Goal: Information Seeking & Learning: Learn about a topic

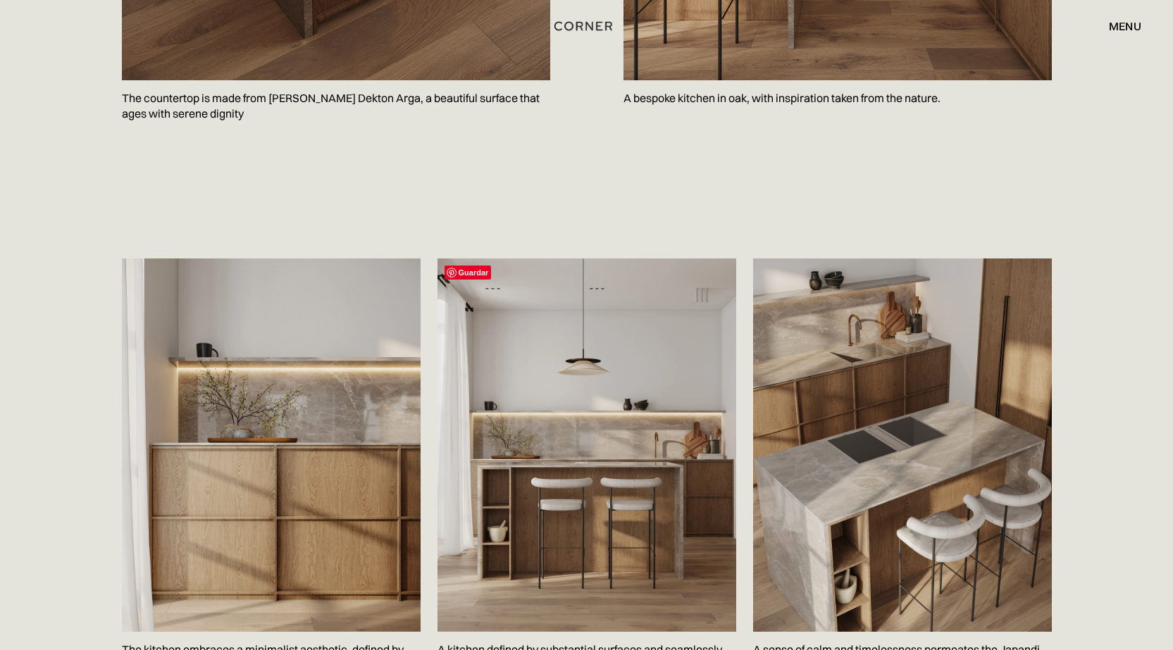
scroll to position [1773, 0]
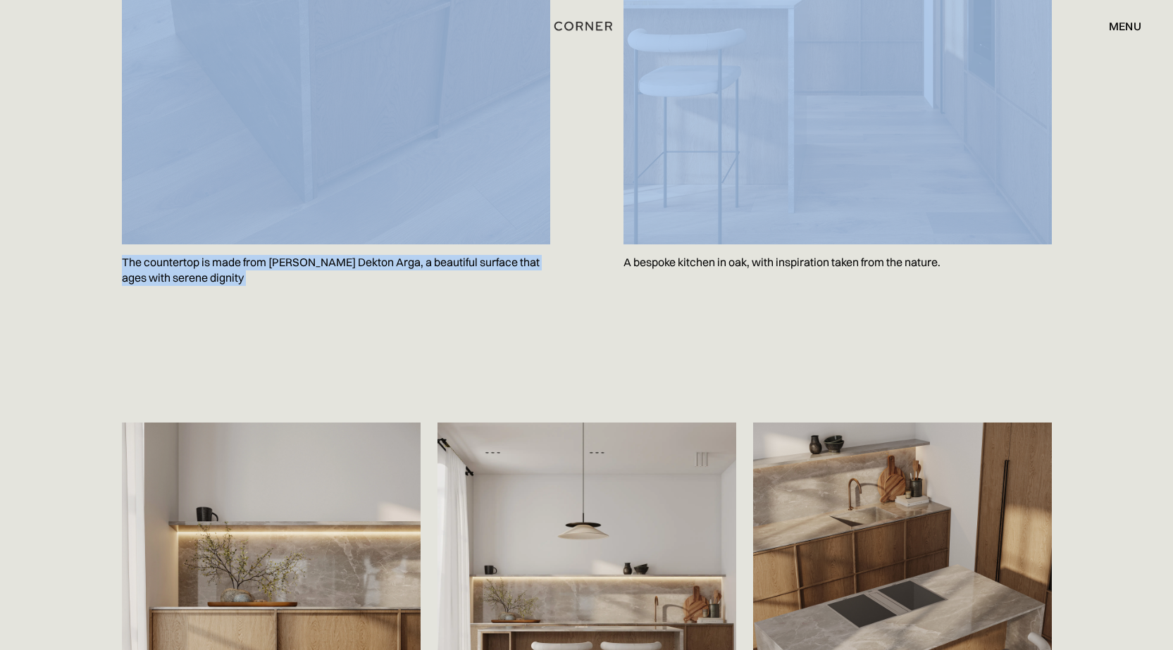
drag, startPoint x: 1168, startPoint y: 189, endPoint x: 1165, endPoint y: 18, distance: 170.4
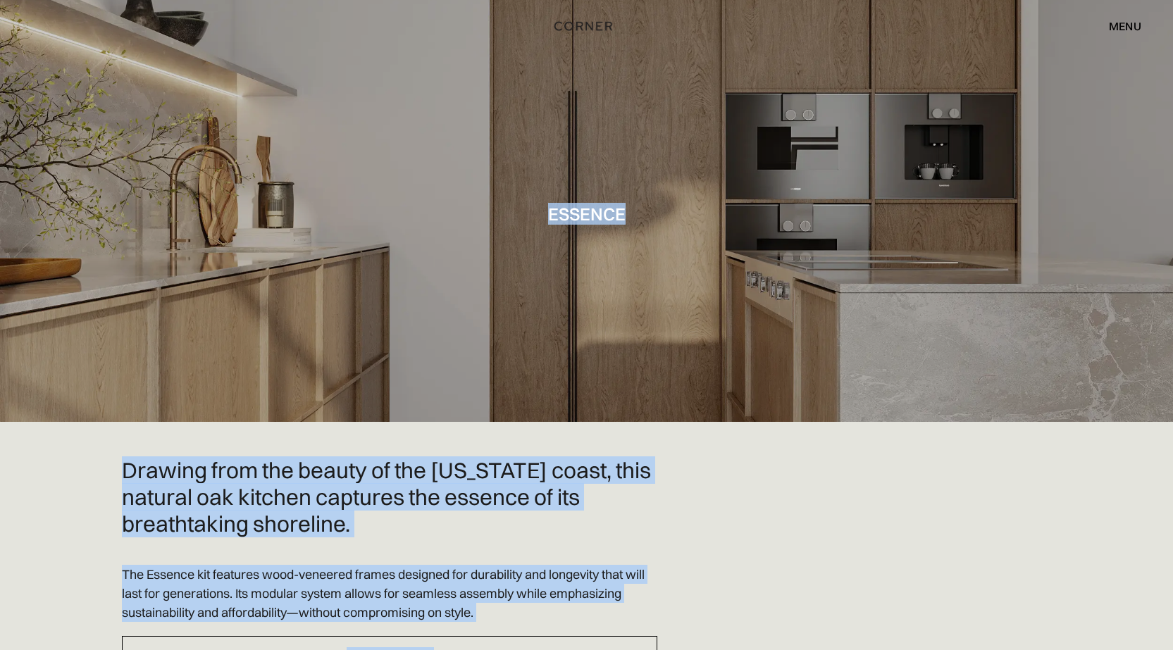
scroll to position [0, 0]
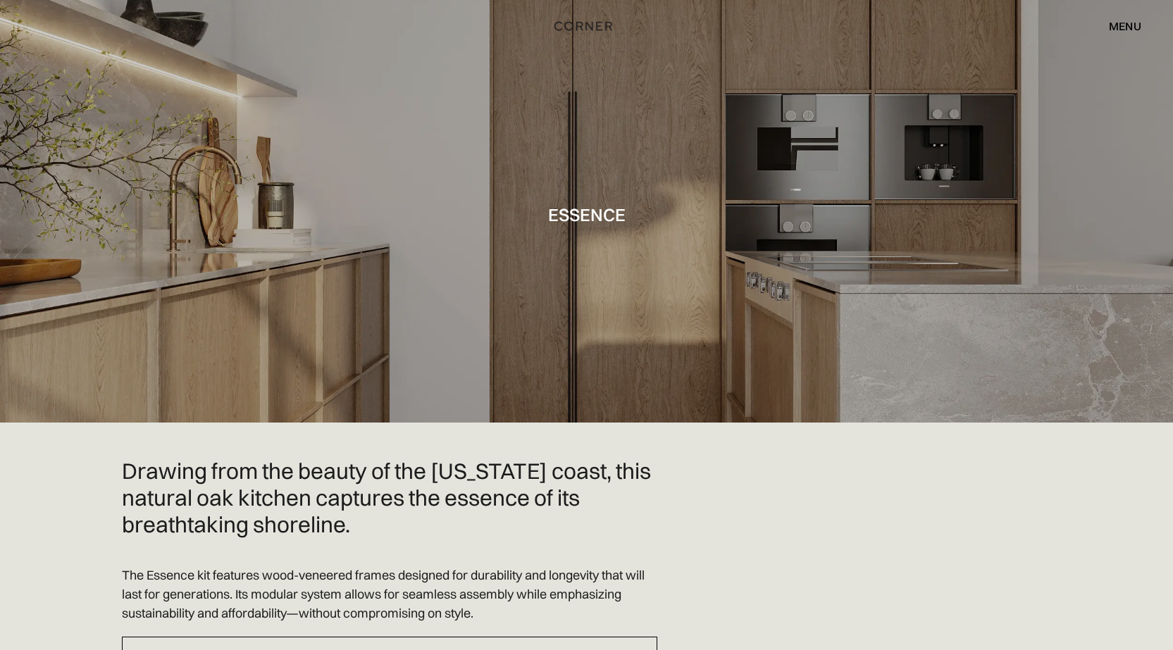
click at [1120, 23] on div "menu" at bounding box center [1124, 25] width 32 height 11
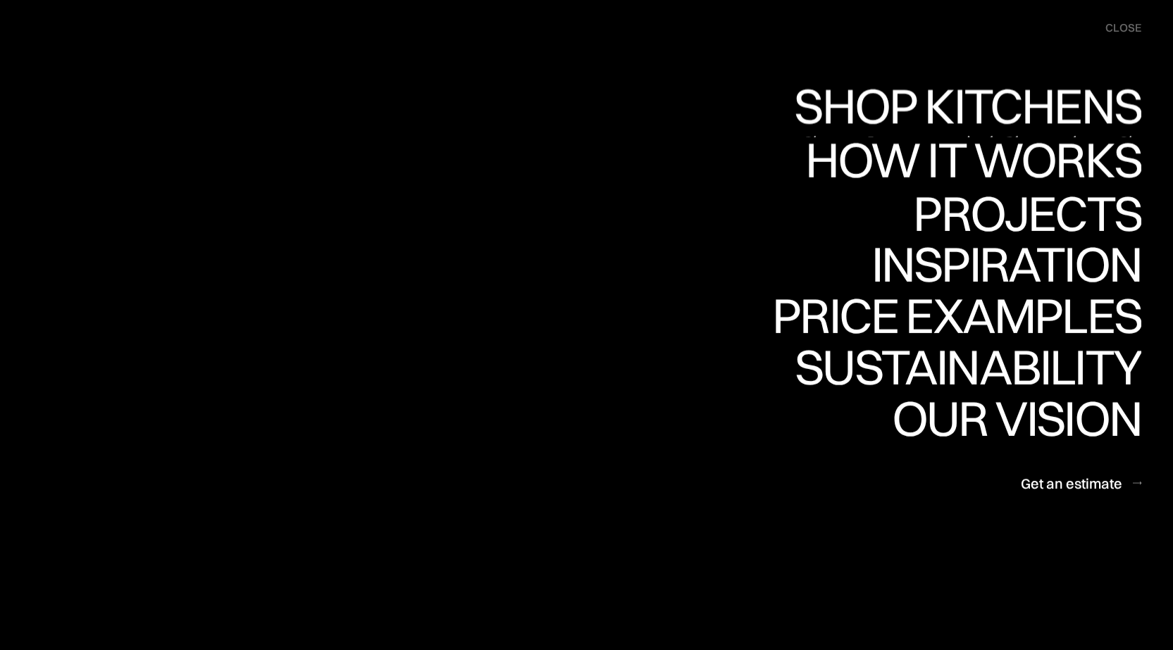
click at [922, 111] on link "Shop Kitchens Shop Kitchens" at bounding box center [964, 111] width 354 height 51
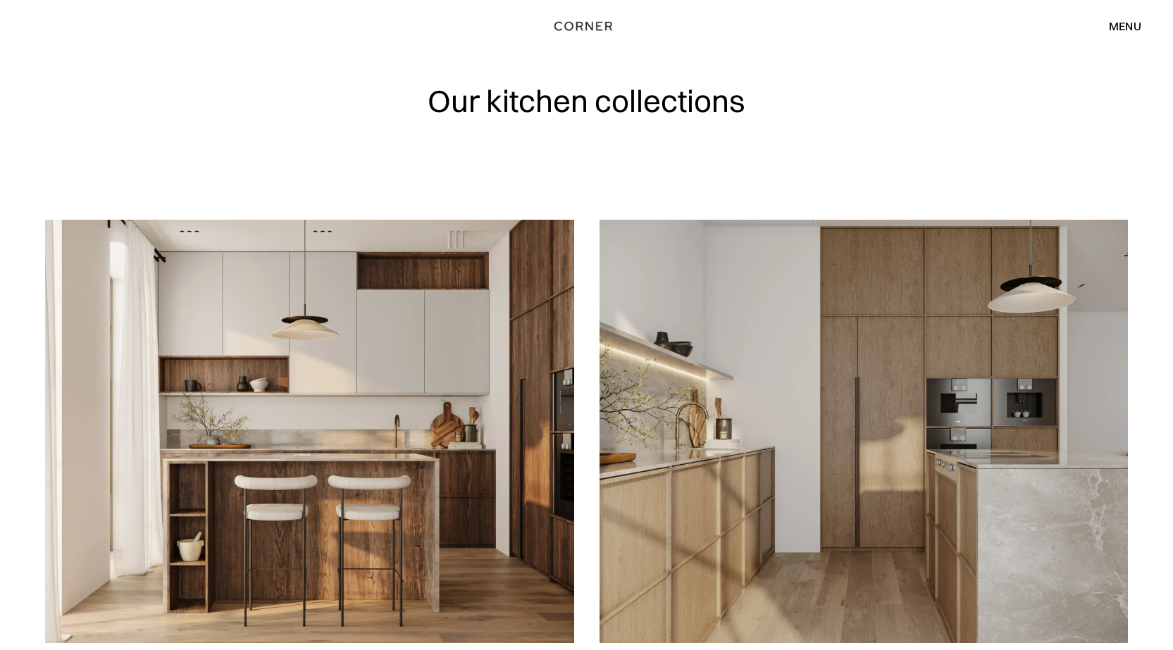
scroll to position [164, 0]
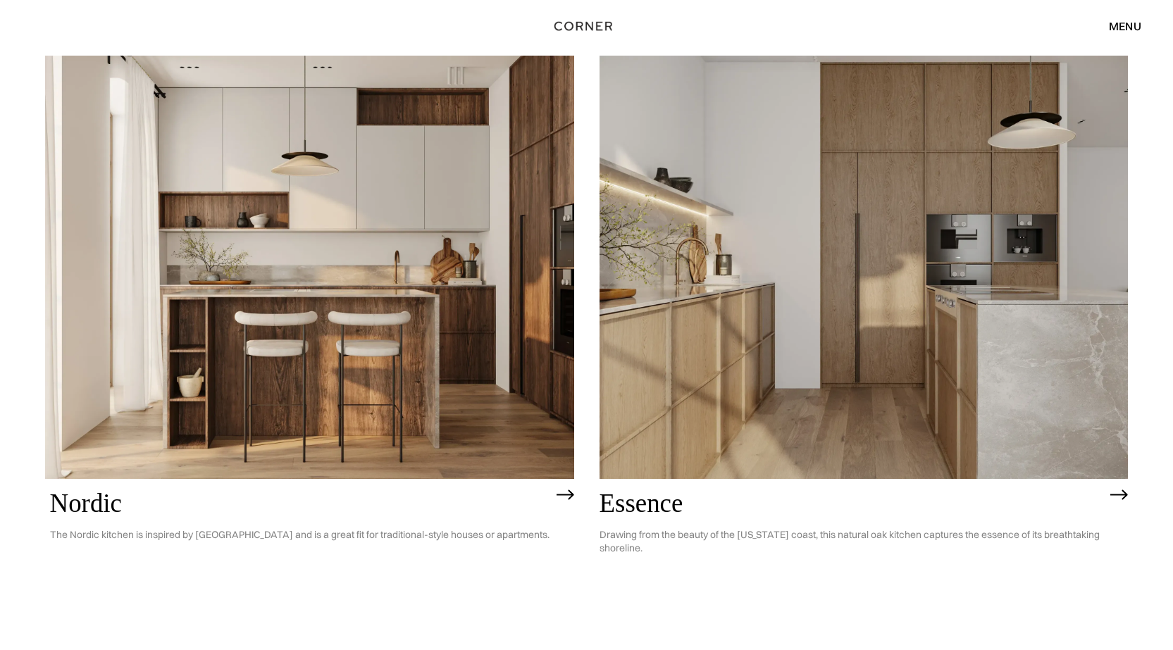
click at [760, 225] on img at bounding box center [863, 267] width 529 height 423
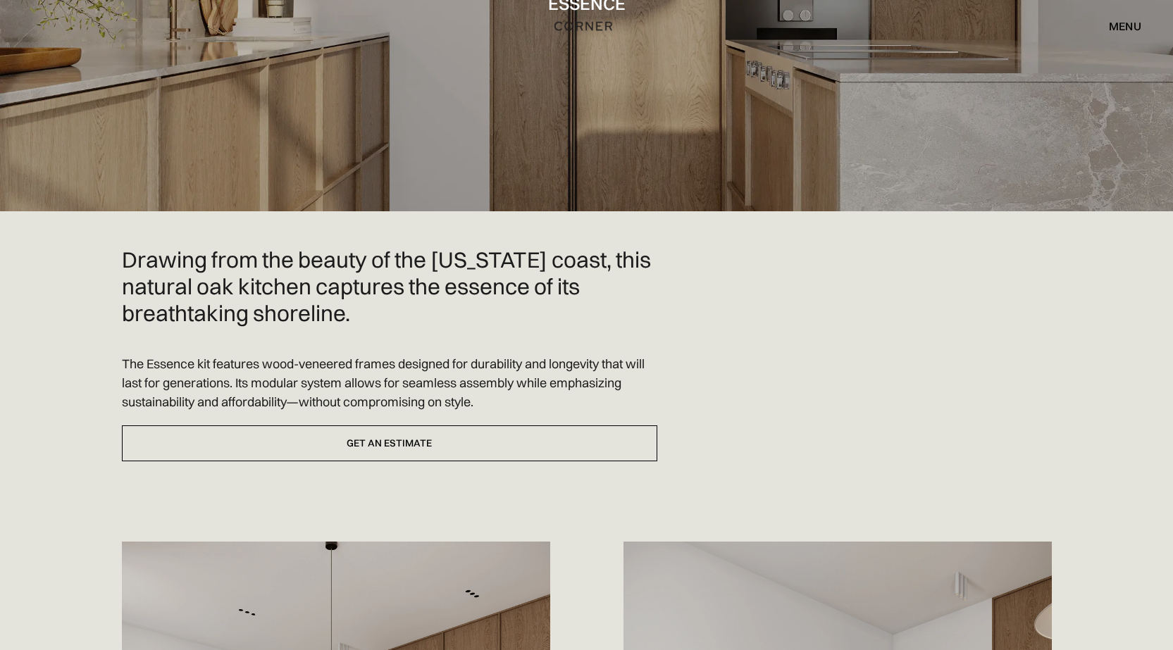
scroll to position [375, 0]
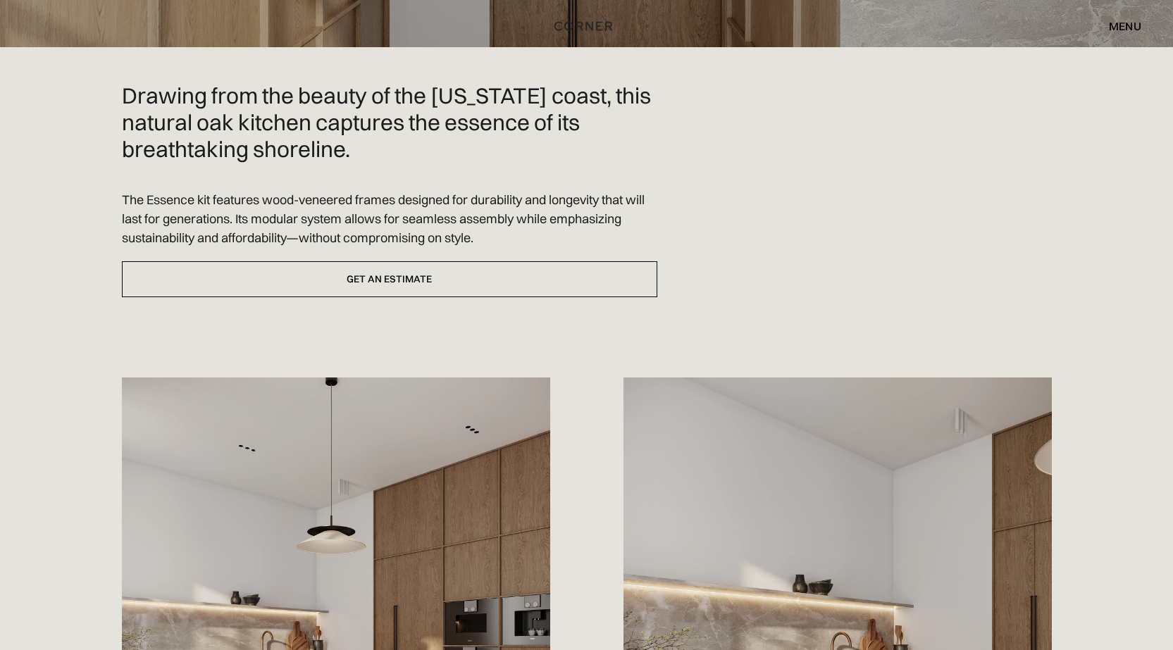
click at [408, 482] on img at bounding box center [336, 644] width 428 height 535
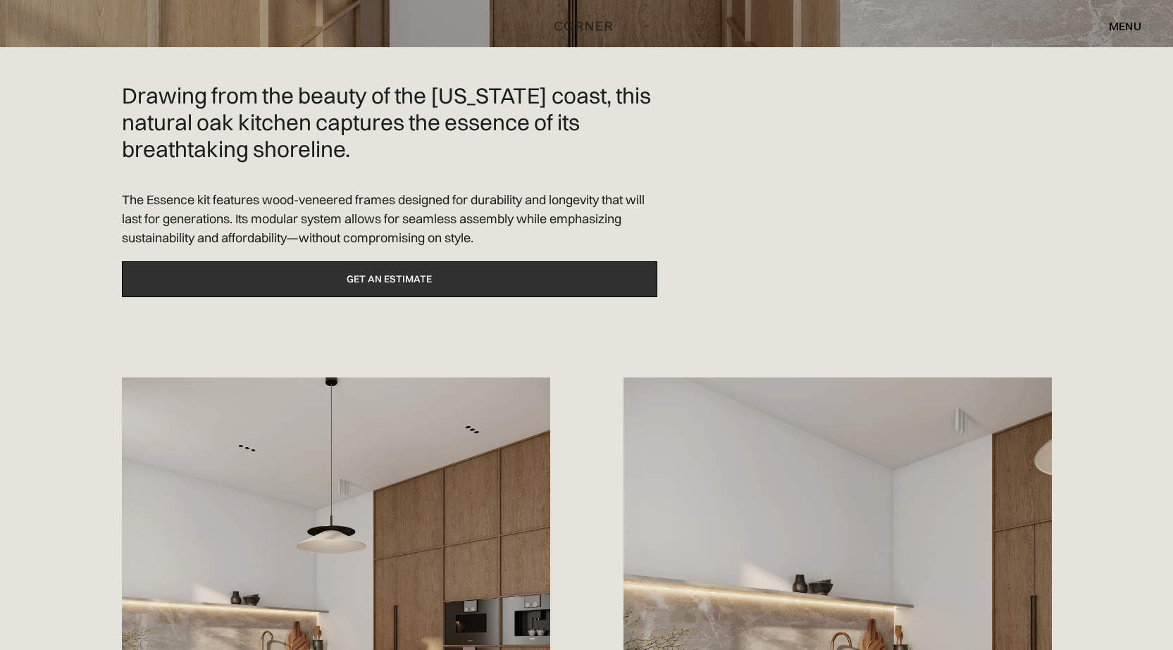
scroll to position [399, 0]
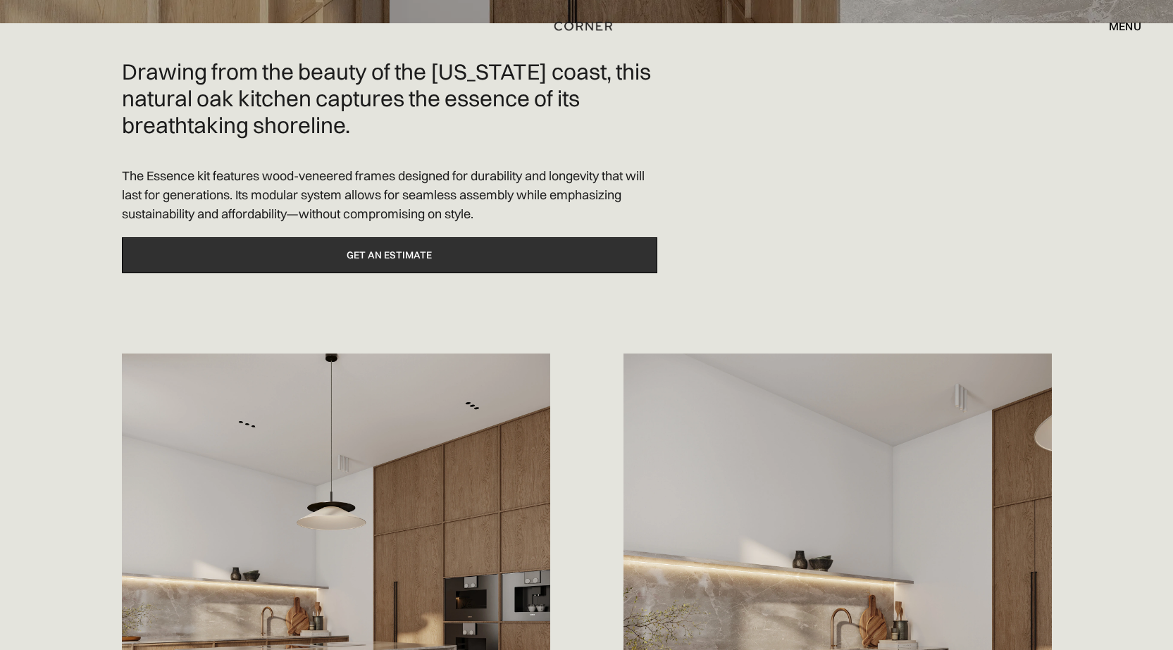
click at [438, 265] on link "Get an estimate" at bounding box center [389, 255] width 535 height 36
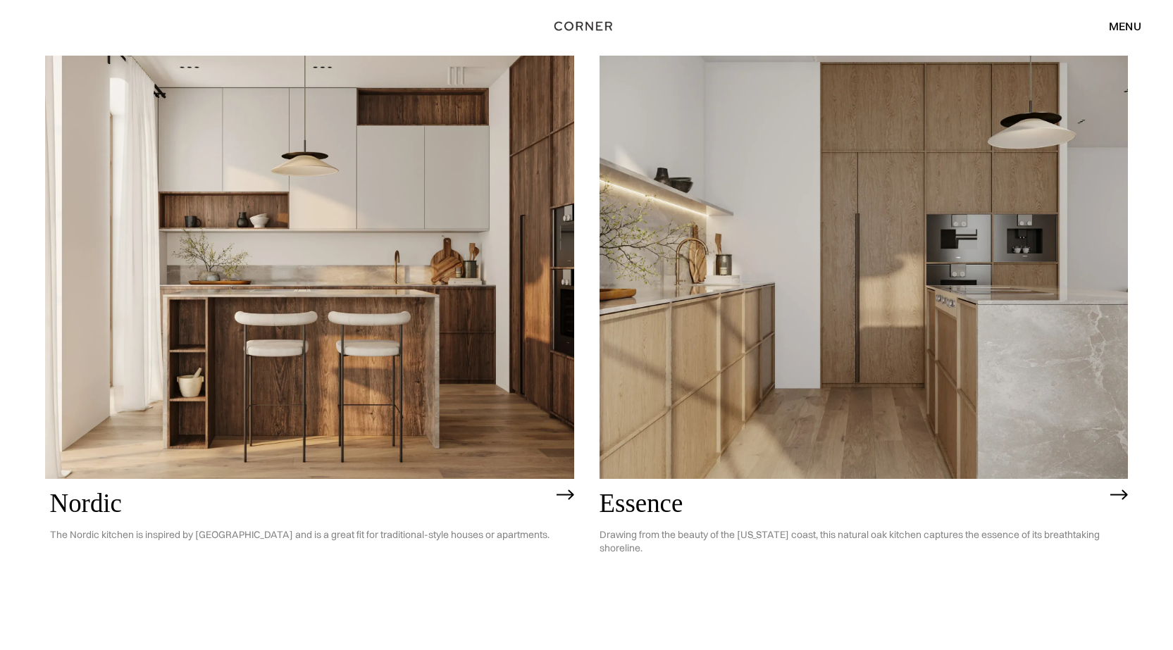
drag, startPoint x: 0, startPoint y: 0, endPoint x: 10, endPoint y: 257, distance: 257.2
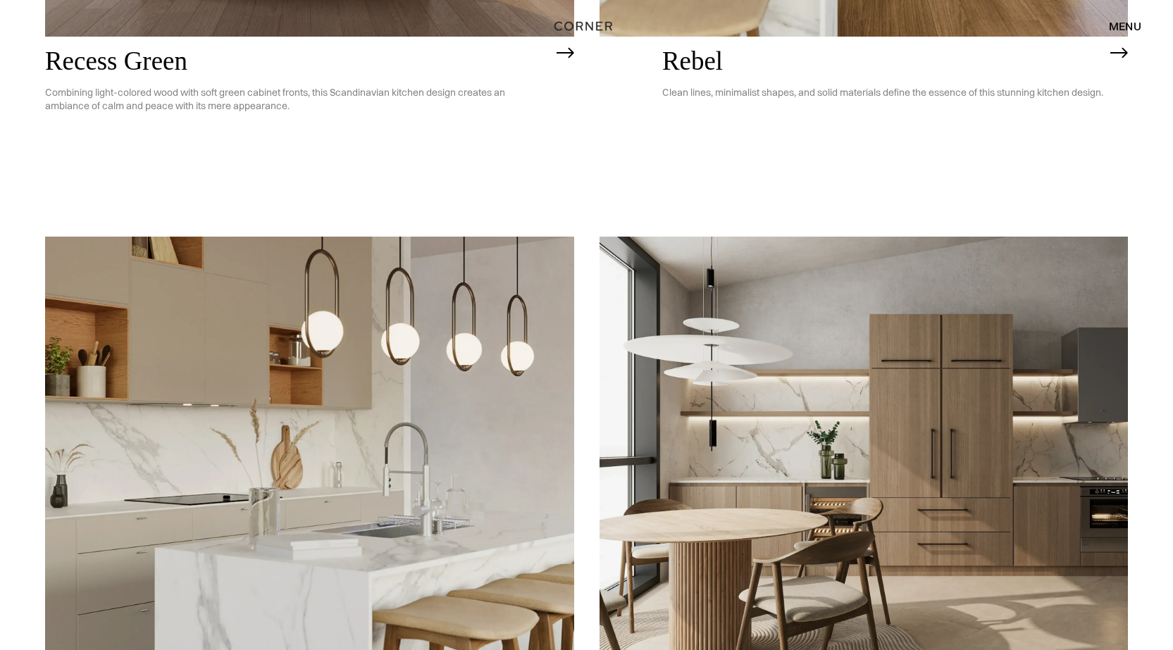
scroll to position [3263, 0]
